Goal: Find contact information: Find contact information

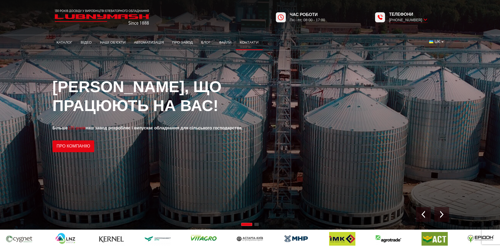
click at [249, 44] on link "Контакти" at bounding box center [249, 43] width 27 height 12
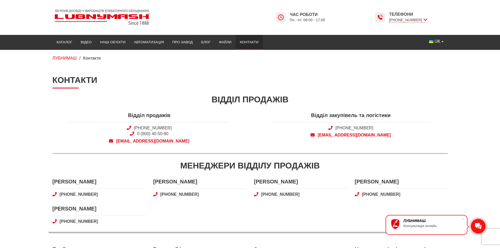
click at [84, 17] on img at bounding box center [102, 17] width 100 height 20
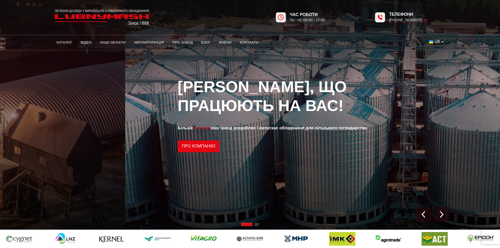
click at [168, 93] on div "1 / 2" at bounding box center [375, 114] width 500 height 229
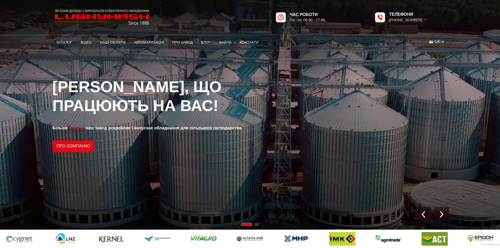
click at [187, 42] on link "Про завод" at bounding box center [182, 43] width 29 height 12
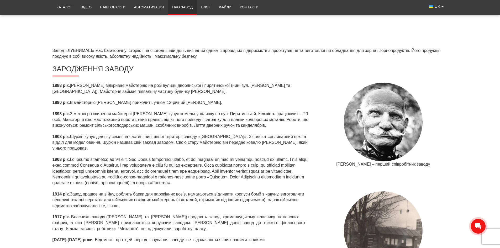
scroll to position [184, 0]
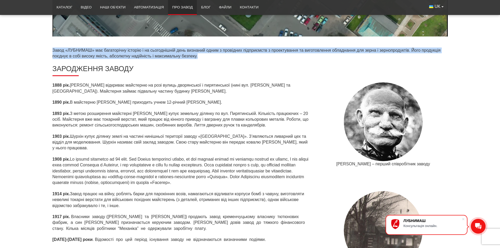
drag, startPoint x: 50, startPoint y: 50, endPoint x: 199, endPoint y: 55, distance: 148.8
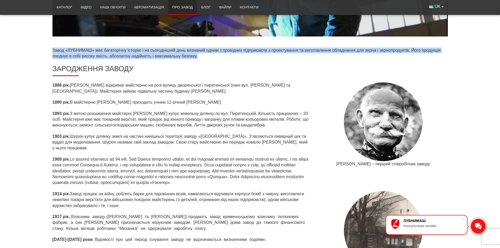
copy p "Завод «ЛУБНИМАШ» має багаторічну історію і на сьогоднішній день визнаний одним …"
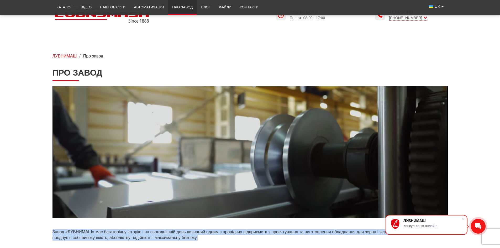
scroll to position [0, 0]
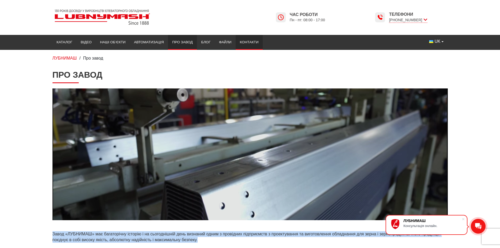
click at [252, 45] on link "Контакти" at bounding box center [249, 42] width 27 height 12
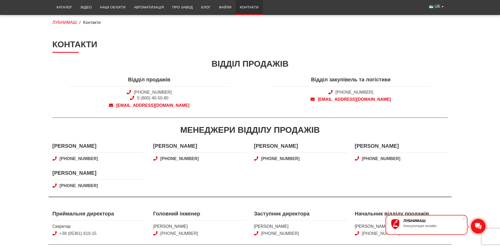
scroll to position [52, 0]
